Goal: Task Accomplishment & Management: Manage account settings

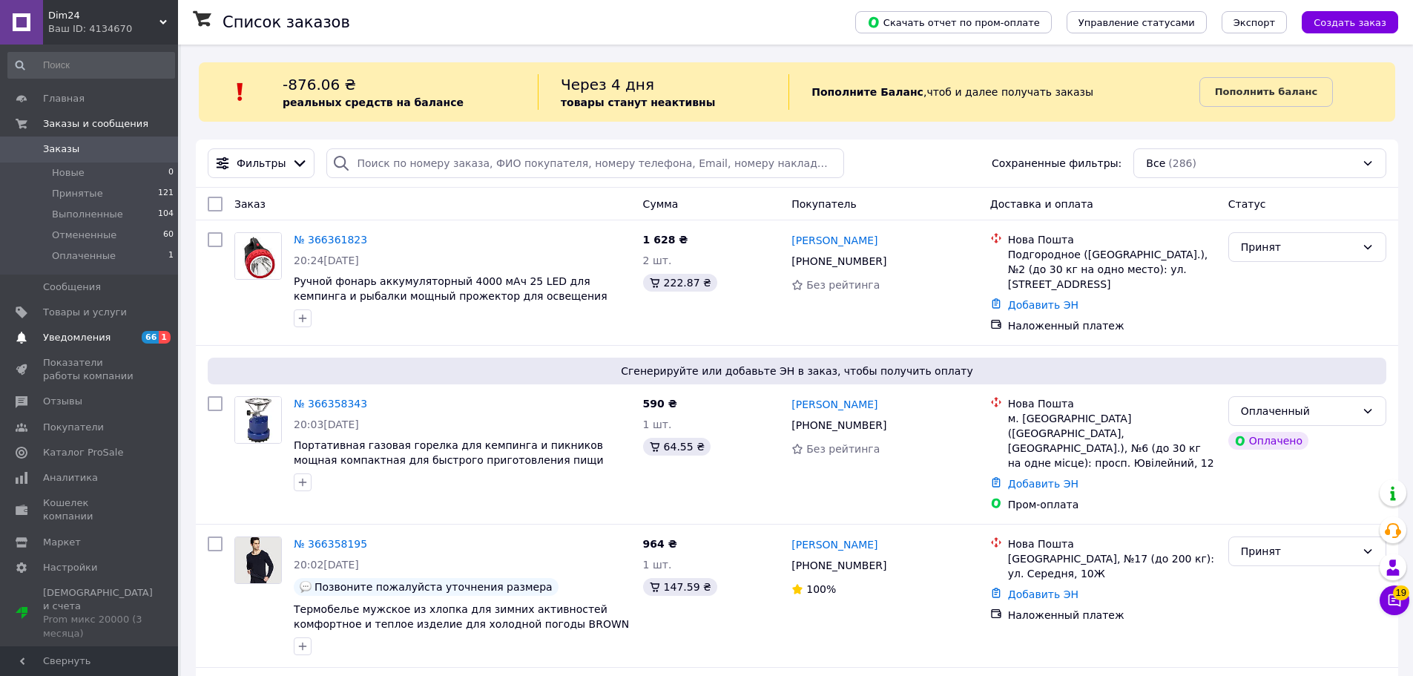
click at [96, 341] on span "Уведомления" at bounding box center [76, 337] width 67 height 13
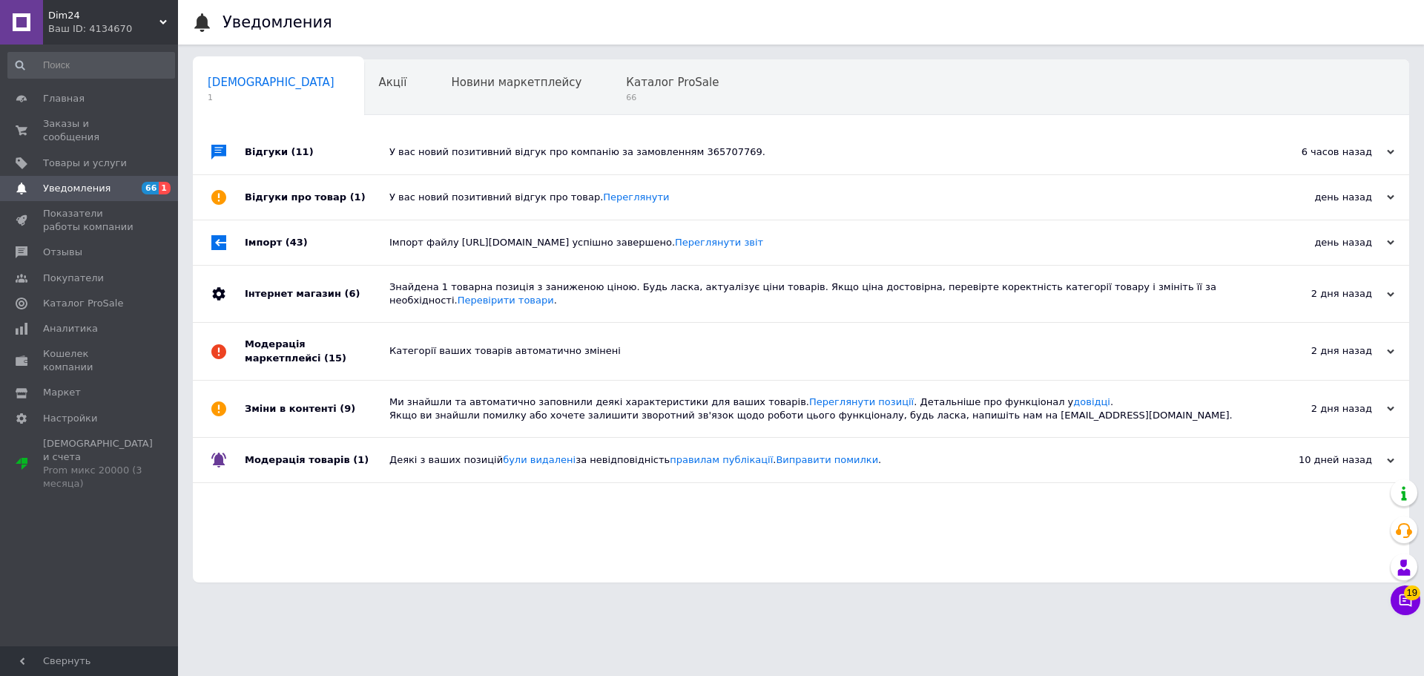
click at [481, 146] on div "У вас новий позитивний відгук про компанію за замовленням 365707769." at bounding box center [817, 151] width 857 height 13
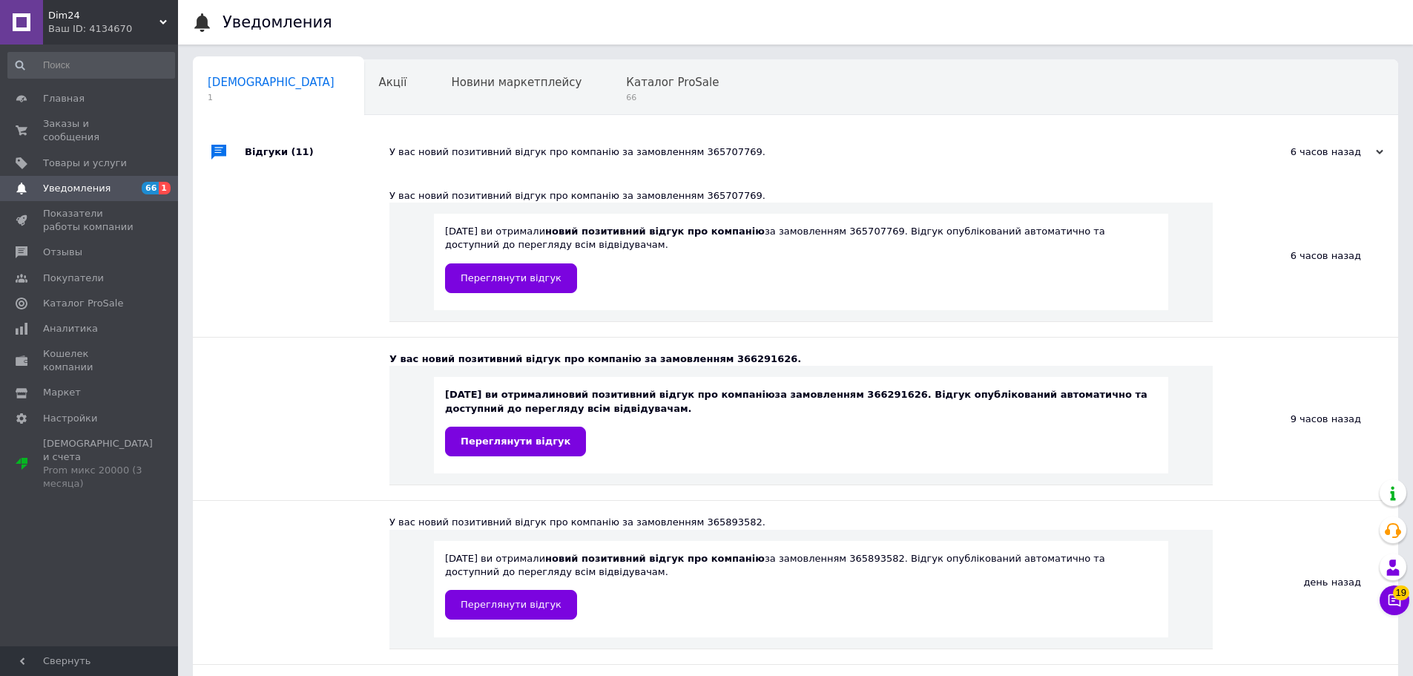
click at [481, 146] on div "У вас новий позитивний відгук про компанію за замовленням 365707769." at bounding box center [812, 151] width 846 height 13
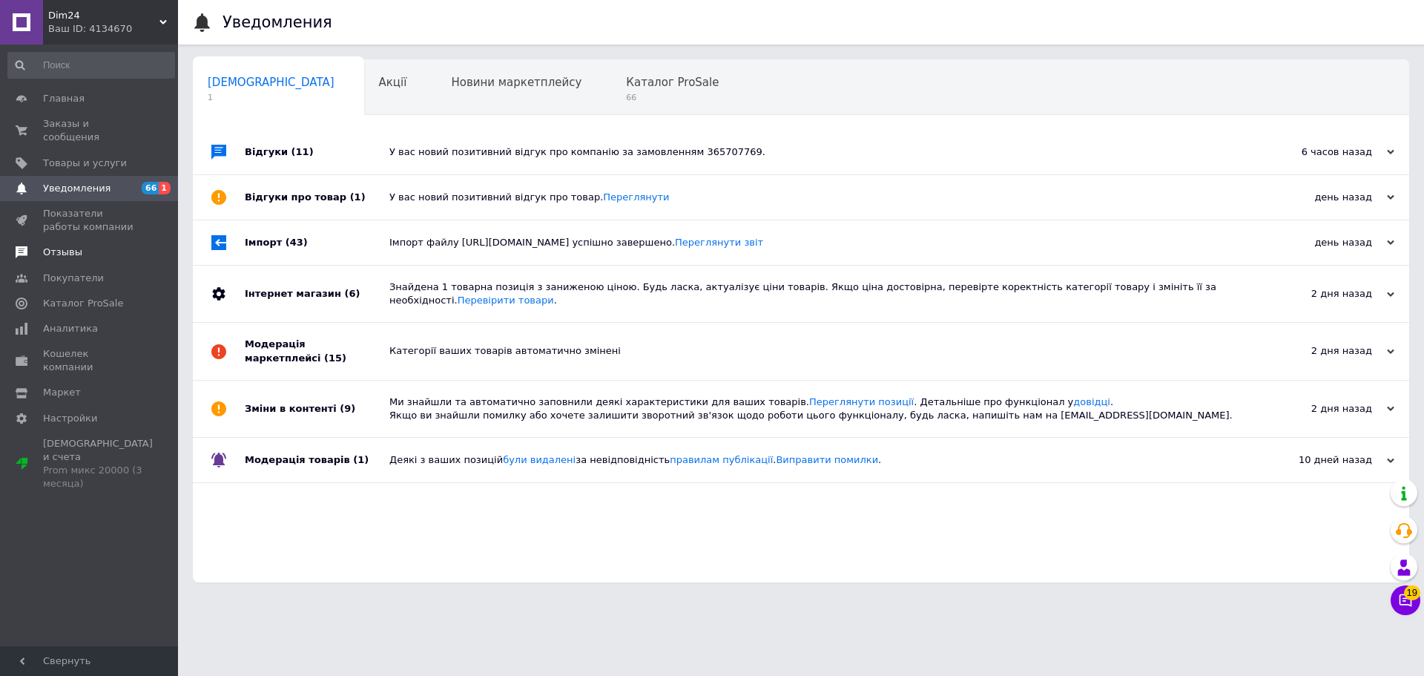
click at [85, 246] on span "Отзывы" at bounding box center [90, 252] width 94 height 13
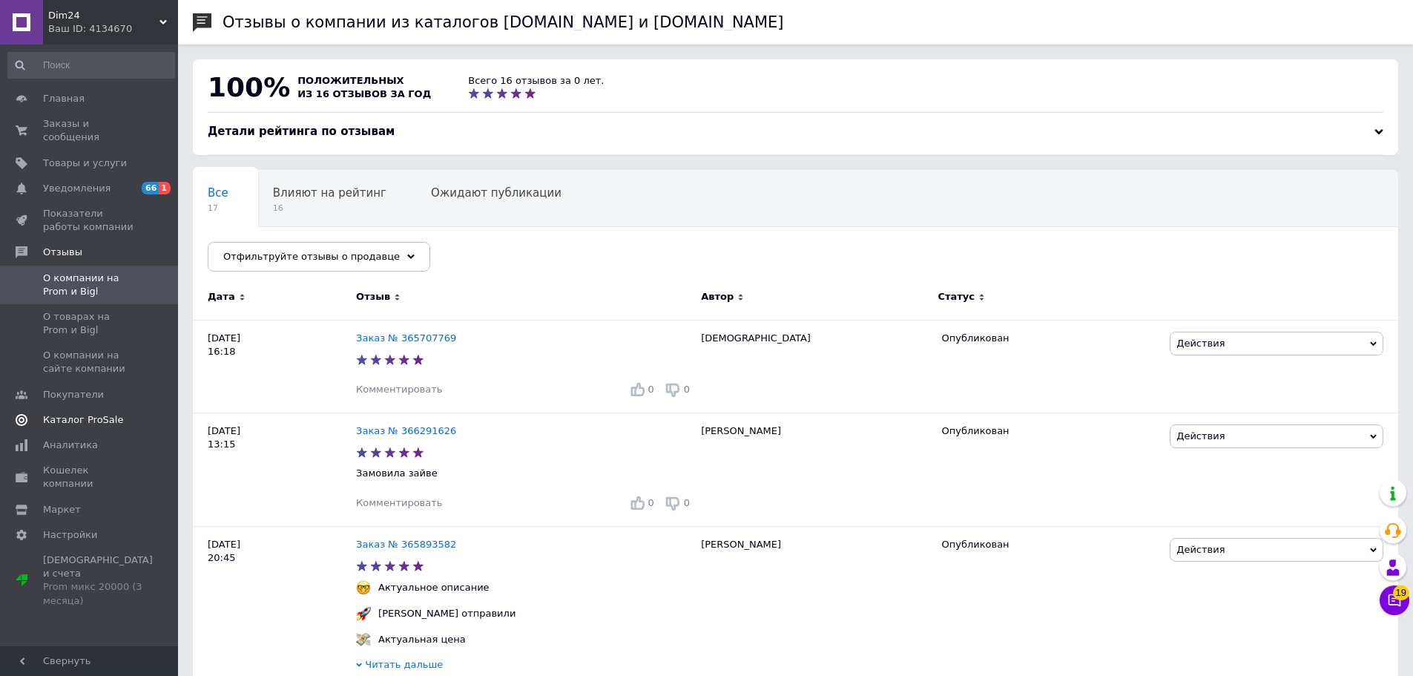
click at [107, 413] on span "Каталог ProSale" at bounding box center [83, 419] width 80 height 13
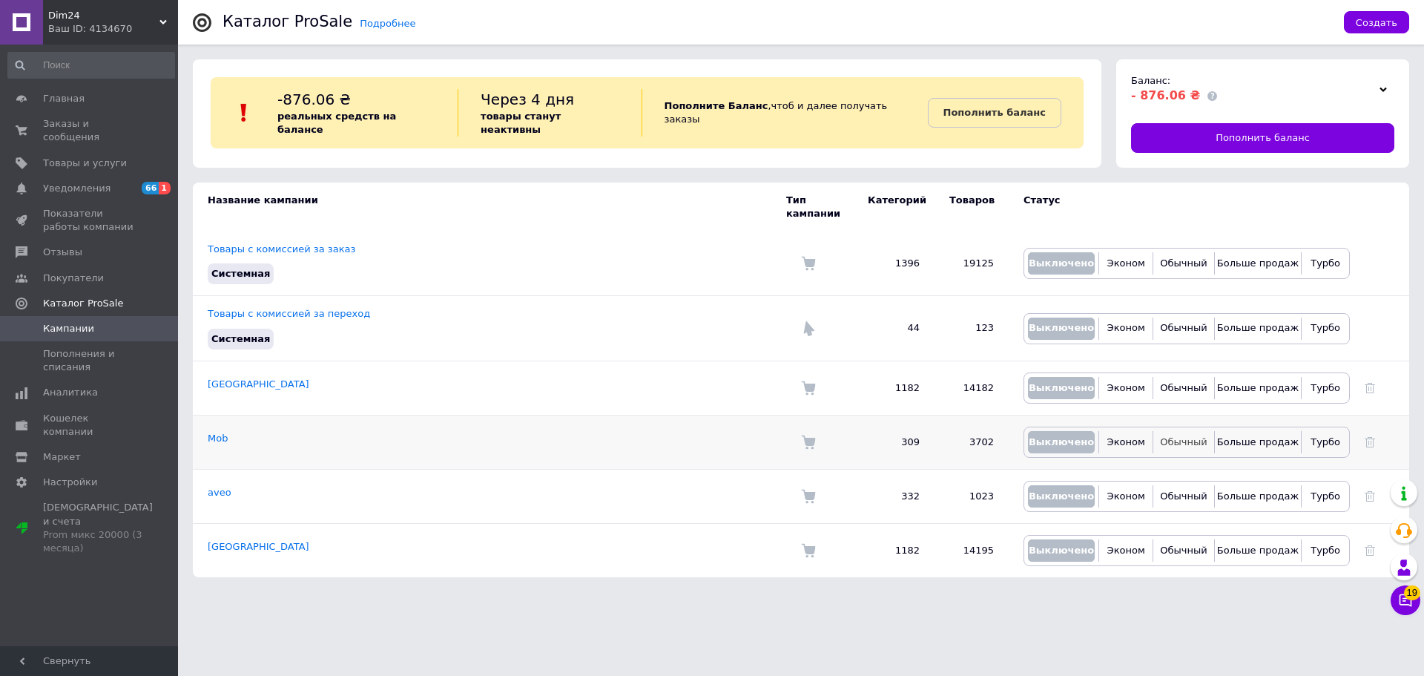
click at [1183, 436] on span "Обычный" at bounding box center [1183, 441] width 47 height 11
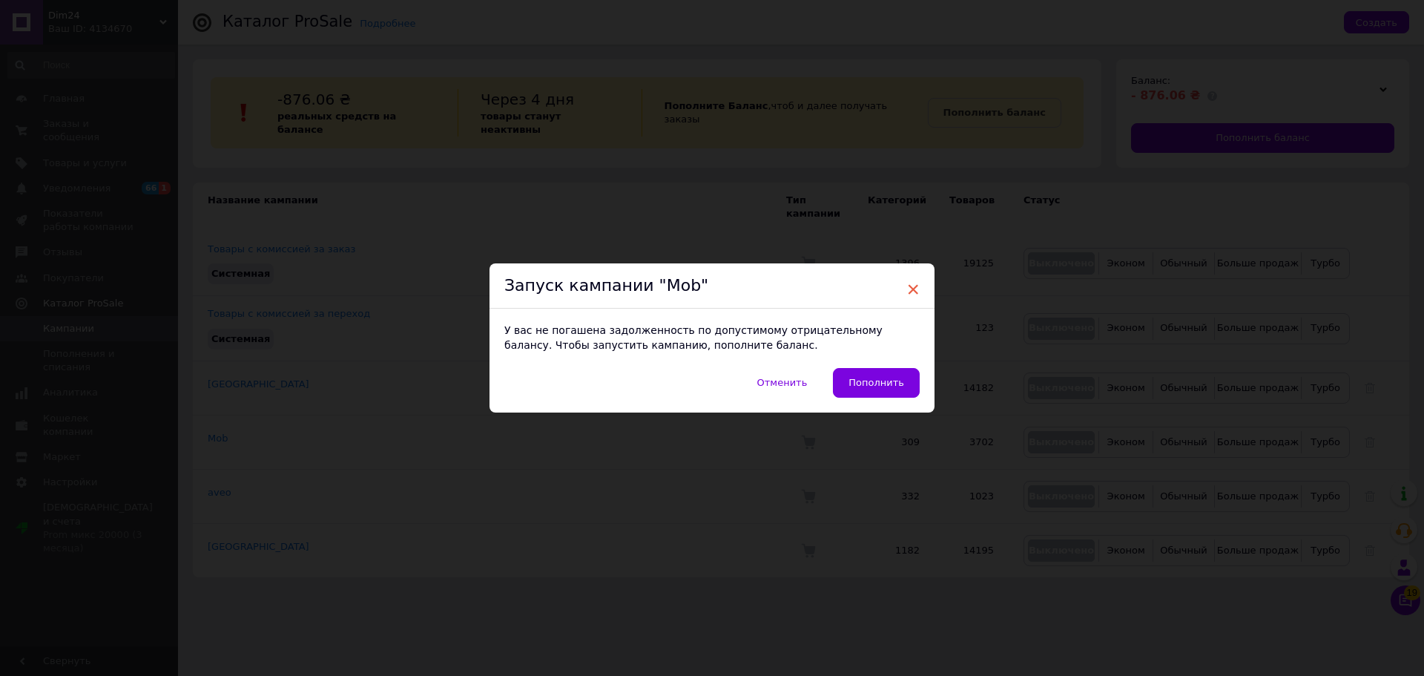
click at [915, 291] on span "×" at bounding box center [912, 289] width 13 height 25
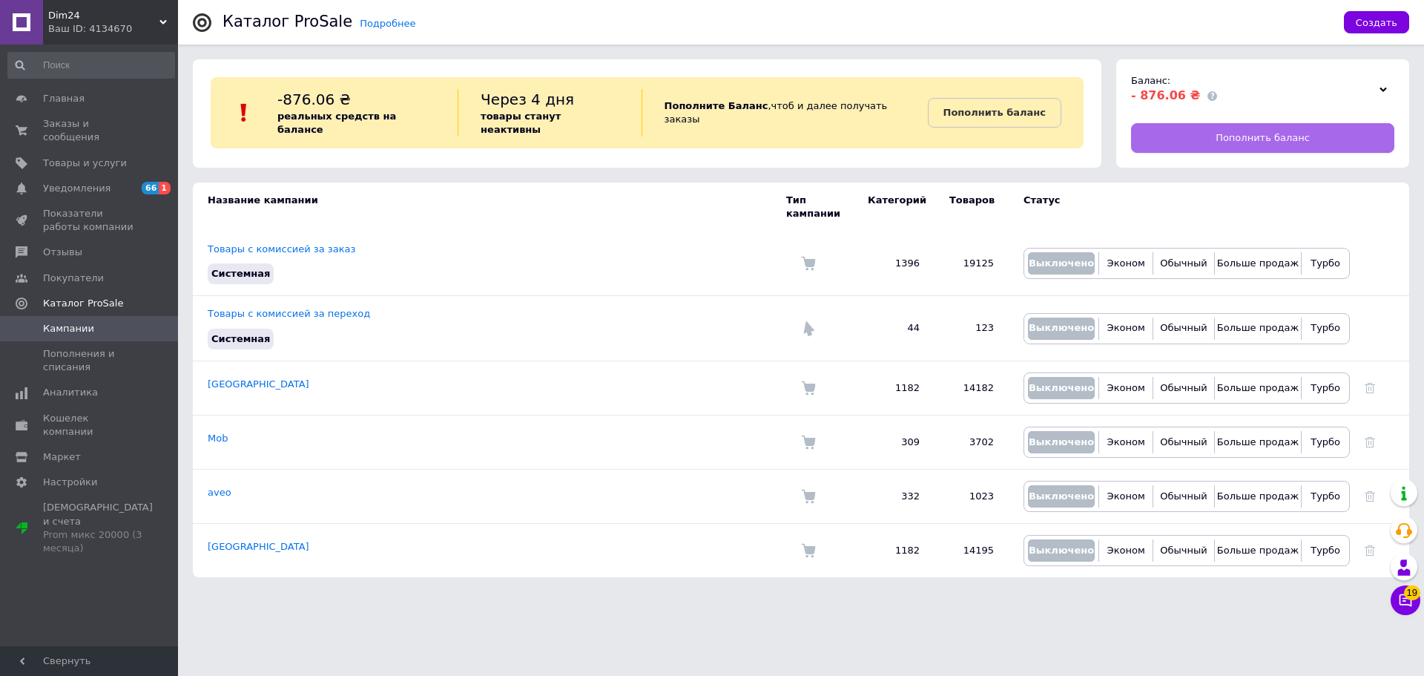
click at [1278, 144] on span "Пополнить баланс" at bounding box center [1263, 137] width 94 height 13
